Goal: Information Seeking & Learning: Check status

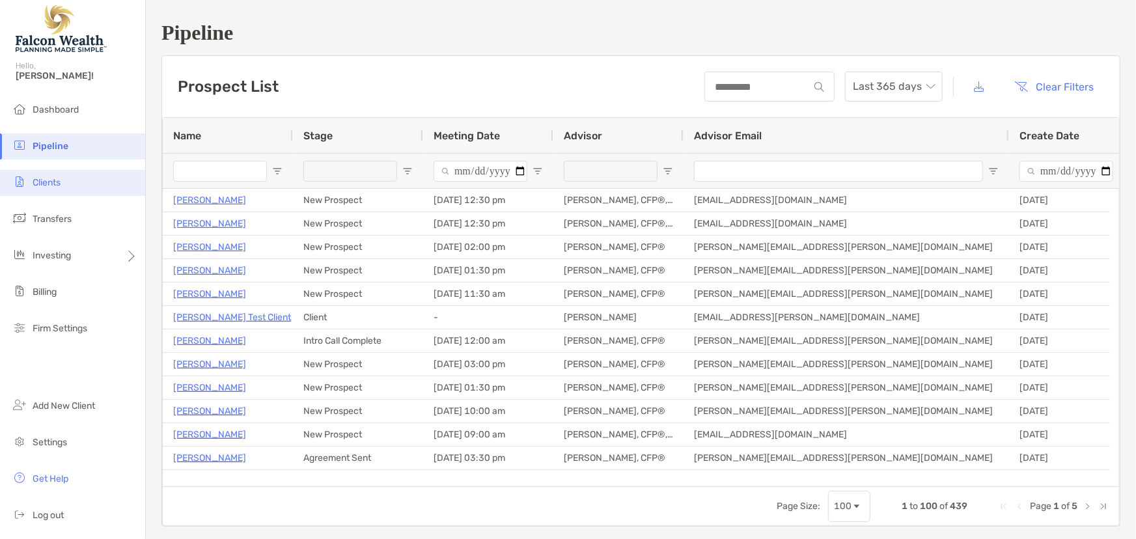
click at [59, 180] on span "Clients" at bounding box center [47, 182] width 28 height 11
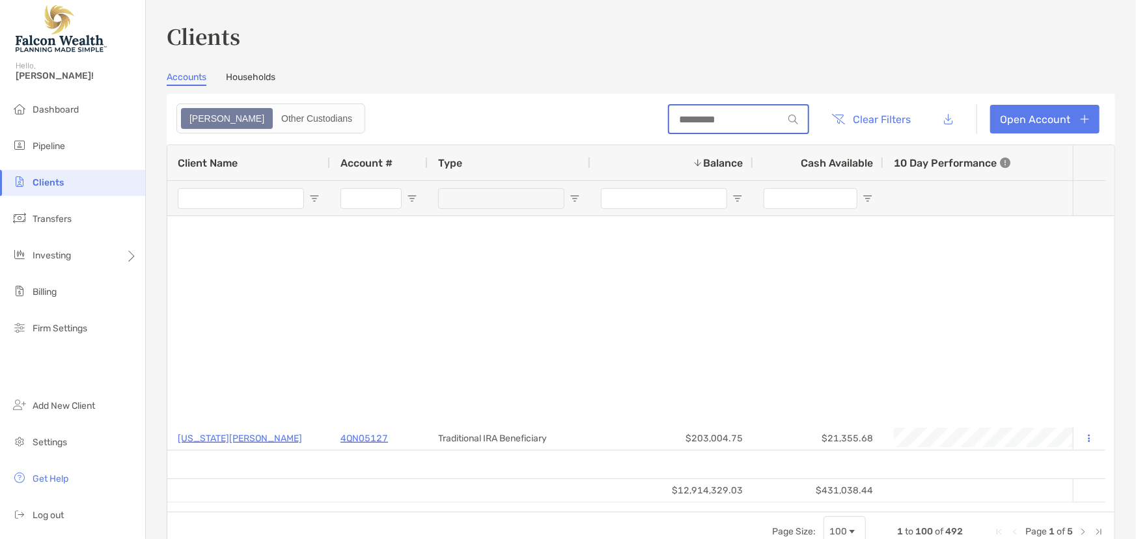
click at [686, 123] on input at bounding box center [726, 119] width 114 height 11
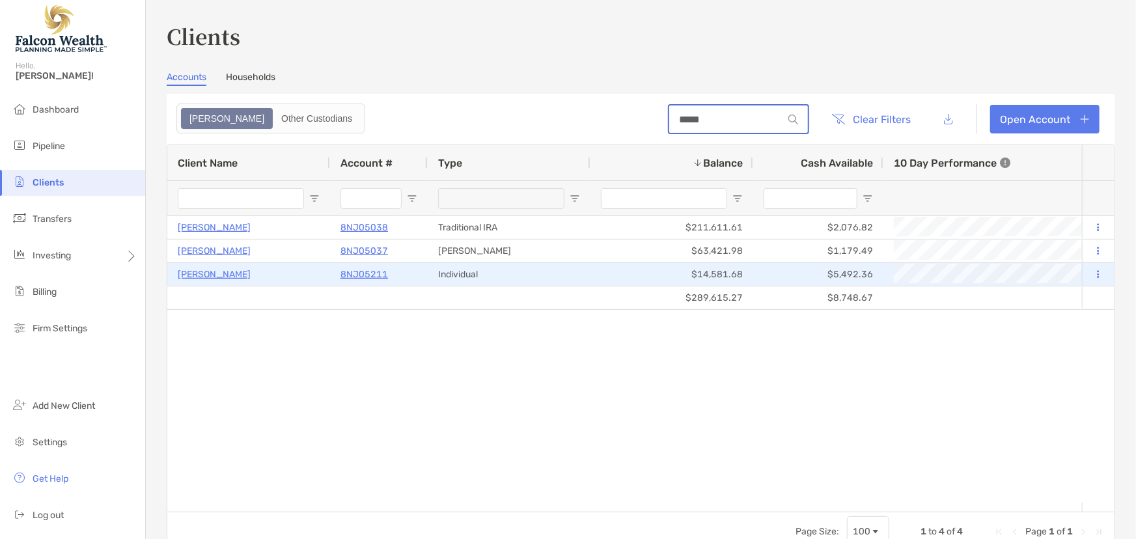
type input "*****"
click at [364, 273] on p "8NJ05211" at bounding box center [364, 274] width 48 height 16
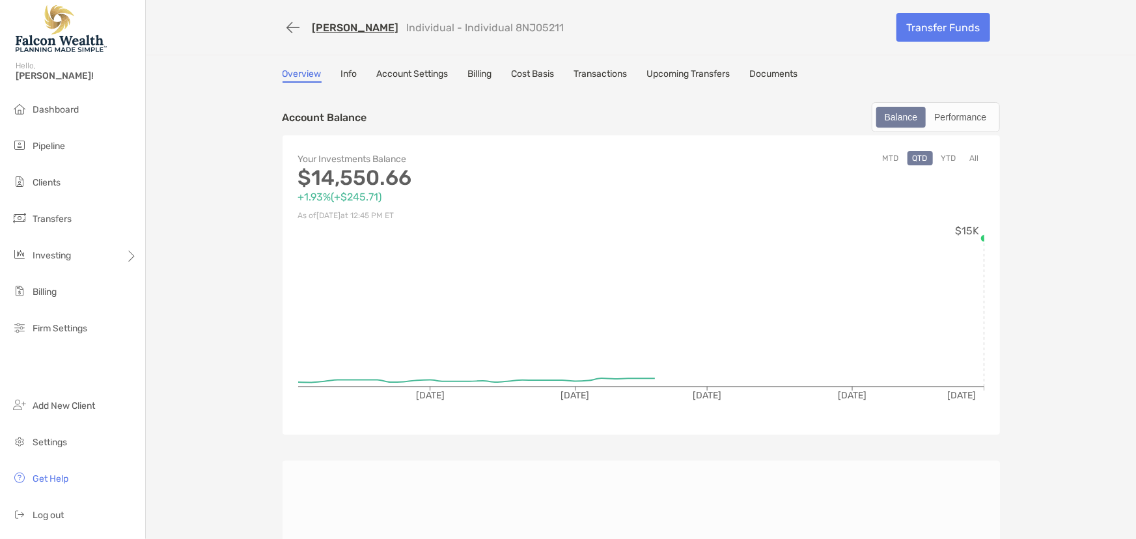
click at [590, 74] on link "Transactions" at bounding box center [600, 75] width 53 height 14
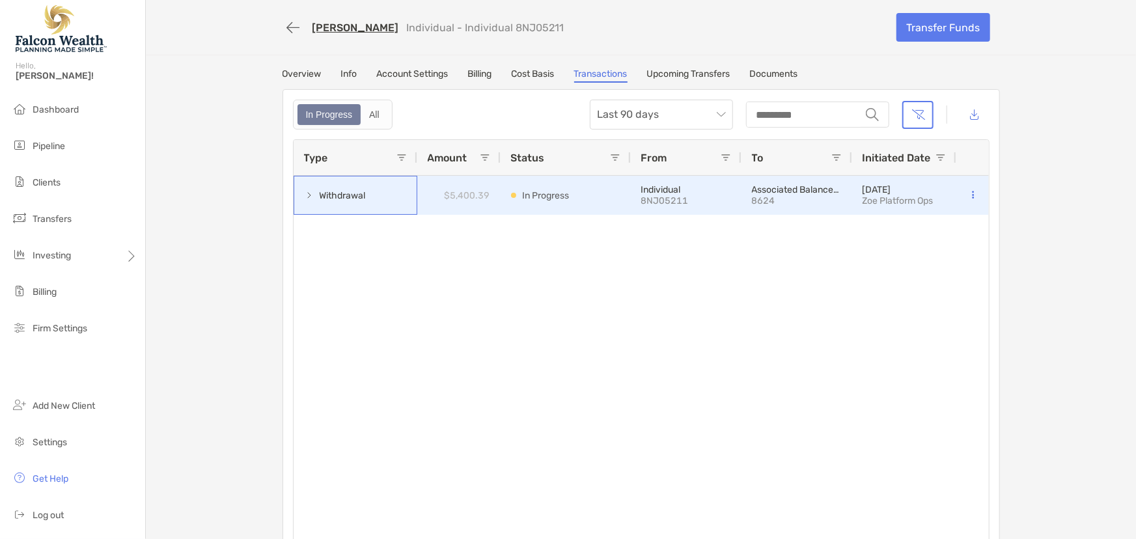
click at [304, 192] on span at bounding box center [309, 195] width 10 height 10
